Goal: Find specific page/section: Find specific page/section

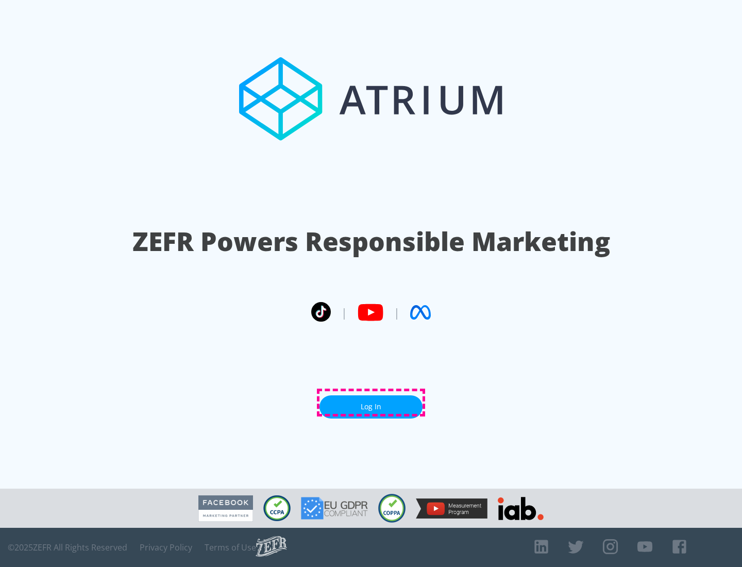
click at [371, 402] on link "Log In" at bounding box center [370, 406] width 103 height 23
